Goal: Information Seeking & Learning: Learn about a topic

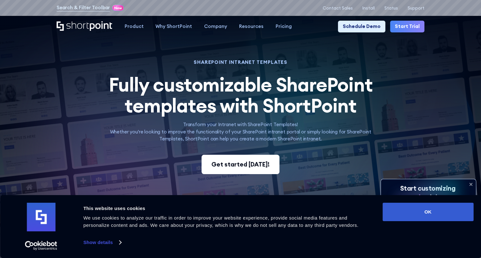
click at [247, 168] on div "Get started [DATE]!" at bounding box center [241, 164] width 58 height 9
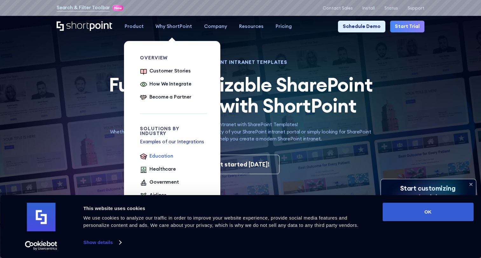
click at [155, 154] on div "Education" at bounding box center [161, 156] width 24 height 7
